Goal: Task Accomplishment & Management: Manage account settings

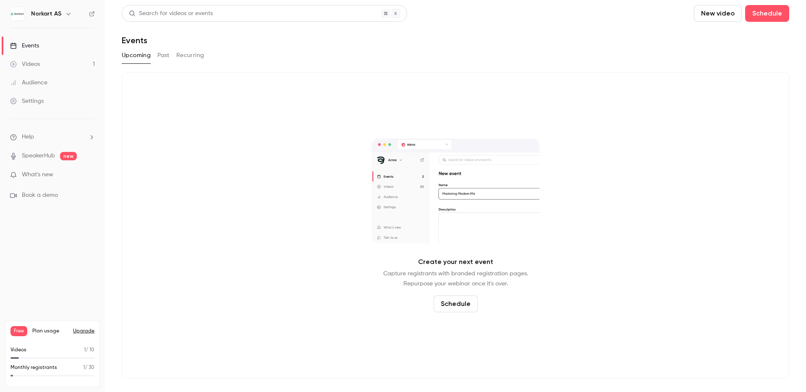
click at [35, 157] on link "SpeakerHub" at bounding box center [38, 156] width 33 height 9
click at [44, 177] on span "What's new" at bounding box center [37, 174] width 31 height 9
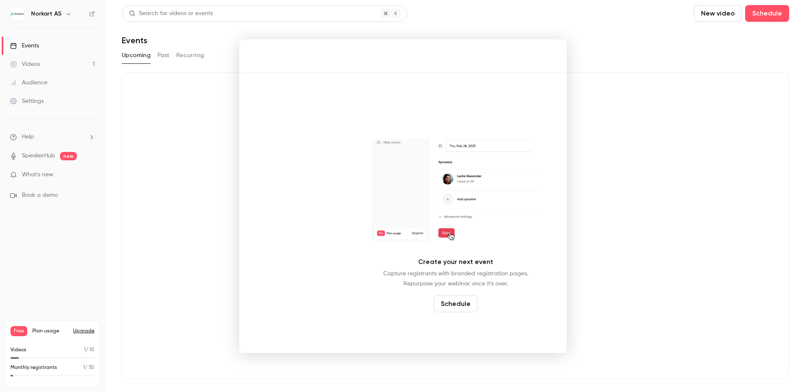
click at [37, 96] on div at bounding box center [403, 196] width 806 height 392
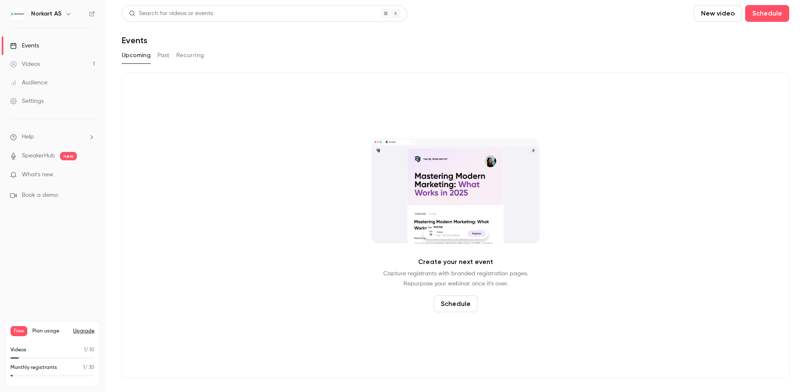
click at [37, 96] on link "Settings" at bounding box center [52, 101] width 105 height 18
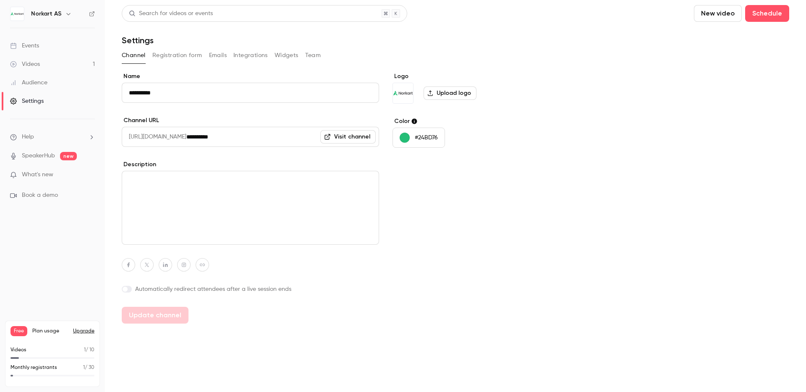
click at [178, 55] on button "Registration form" at bounding box center [177, 55] width 50 height 13
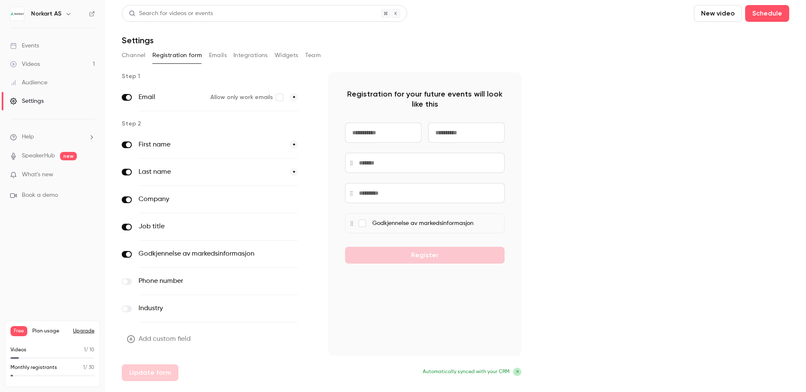
click at [220, 57] on button "Emails" at bounding box center [218, 55] width 18 height 13
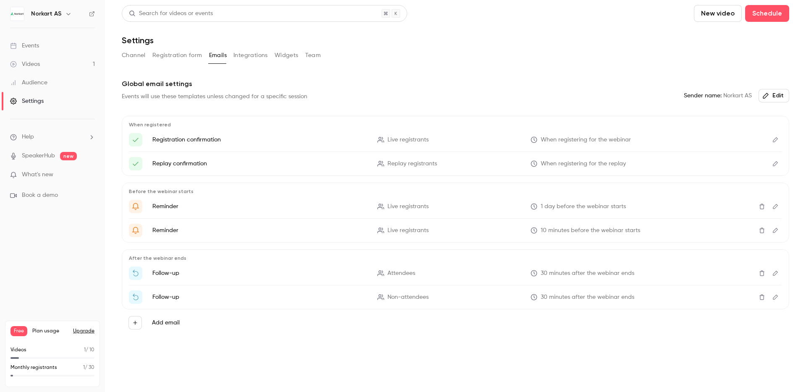
click at [240, 54] on button "Integrations" at bounding box center [250, 55] width 34 height 13
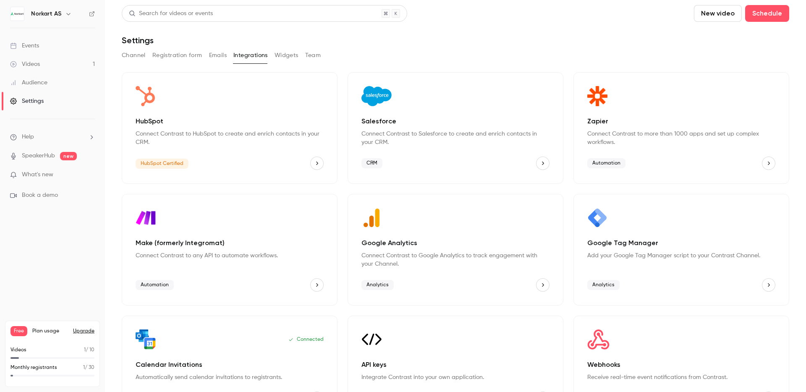
click at [281, 57] on button "Widgets" at bounding box center [287, 55] width 24 height 13
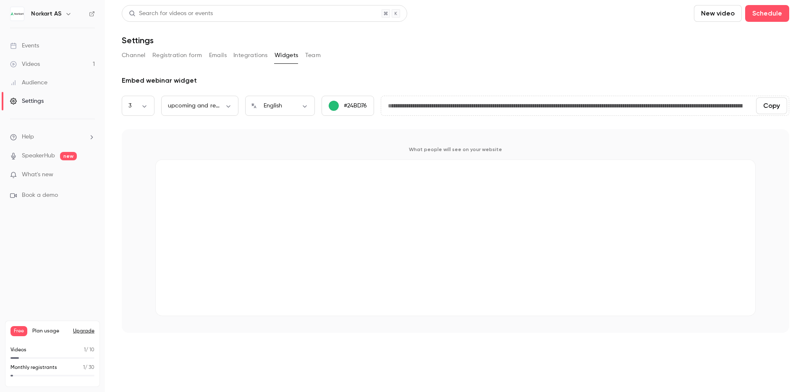
click at [245, 59] on button "Integrations" at bounding box center [250, 55] width 34 height 13
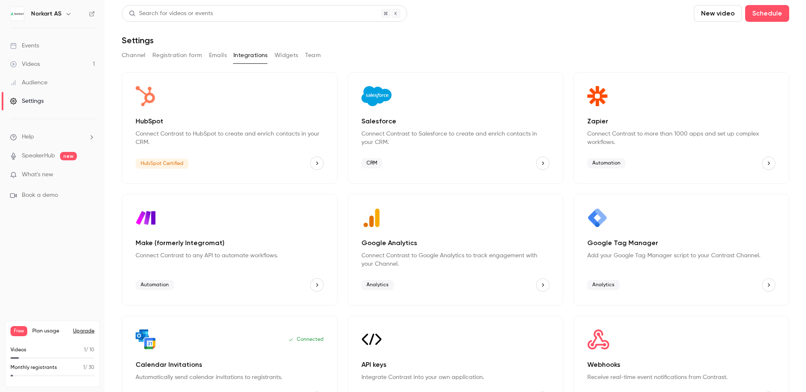
click at [247, 122] on p "HubSpot" at bounding box center [230, 121] width 188 height 10
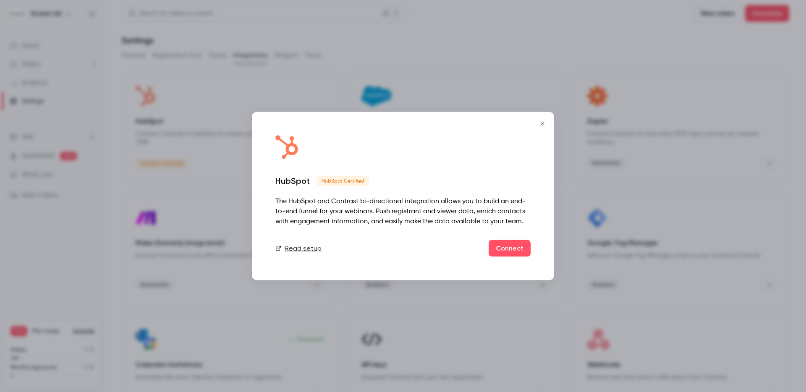
click at [297, 249] on link "Read setup" at bounding box center [298, 249] width 46 height 10
click at [542, 125] on icon "Close" at bounding box center [543, 124] width 10 height 7
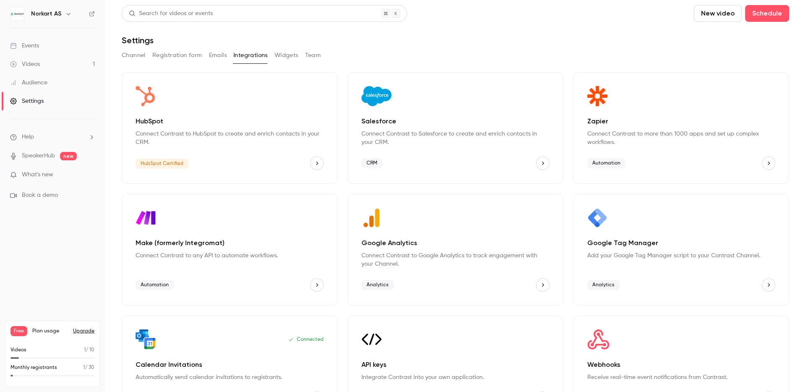
click at [68, 47] on link "Events" at bounding box center [52, 46] width 105 height 18
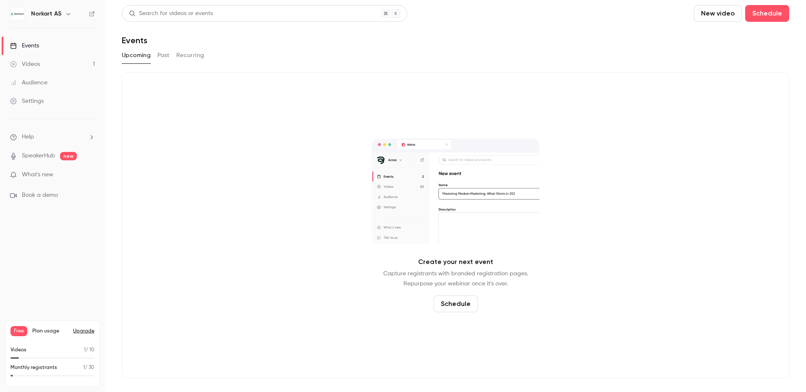
click at [186, 55] on button "Recurring" at bounding box center [190, 55] width 28 height 13
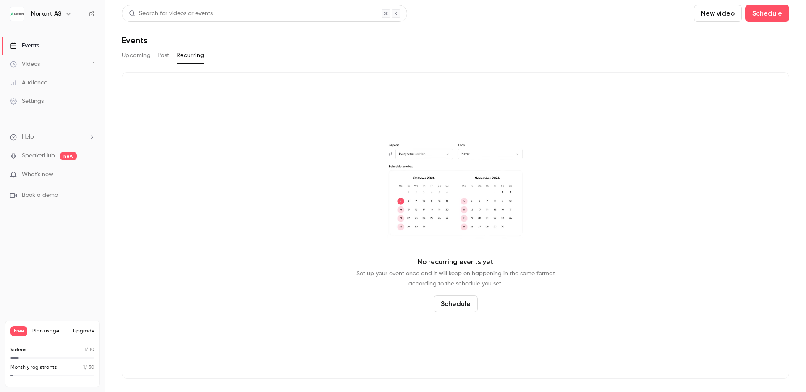
click at [162, 54] on button "Past" at bounding box center [163, 55] width 12 height 13
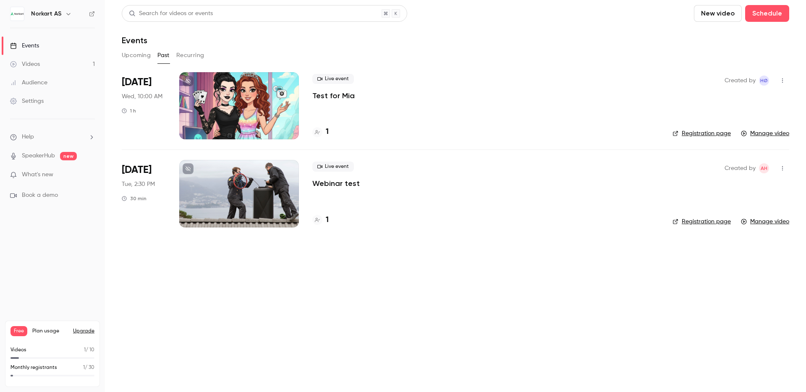
click at [143, 54] on main "Search for videos or events New video Schedule Events Upcoming Past Recurring […" at bounding box center [455, 196] width 701 height 392
click at [65, 14] on icon "button" at bounding box center [68, 13] width 7 height 7
click at [63, 14] on div at bounding box center [403, 196] width 806 height 392
click at [783, 168] on icon "button" at bounding box center [782, 168] width 1 height 5
click at [783, 168] on div at bounding box center [403, 196] width 806 height 392
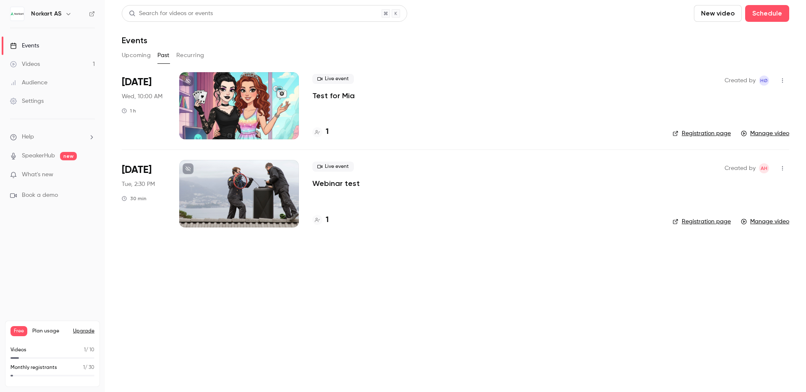
click at [786, 80] on icon "button" at bounding box center [782, 81] width 7 height 6
click at [782, 81] on div at bounding box center [403, 196] width 806 height 392
click at [45, 9] on div "Norkart AS" at bounding box center [56, 14] width 51 height 10
click at [45, 10] on h6 "Norkart AS" at bounding box center [46, 14] width 31 height 8
click at [63, 16] on button "button" at bounding box center [68, 14] width 10 height 10
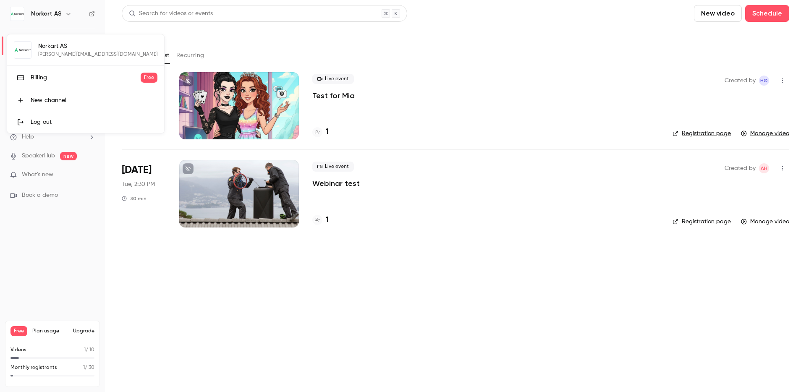
click at [66, 12] on div at bounding box center [403, 196] width 806 height 392
click at [66, 12] on icon "button" at bounding box center [68, 13] width 7 height 7
click at [202, 42] on div at bounding box center [403, 196] width 806 height 392
